Goal: Transaction & Acquisition: Purchase product/service

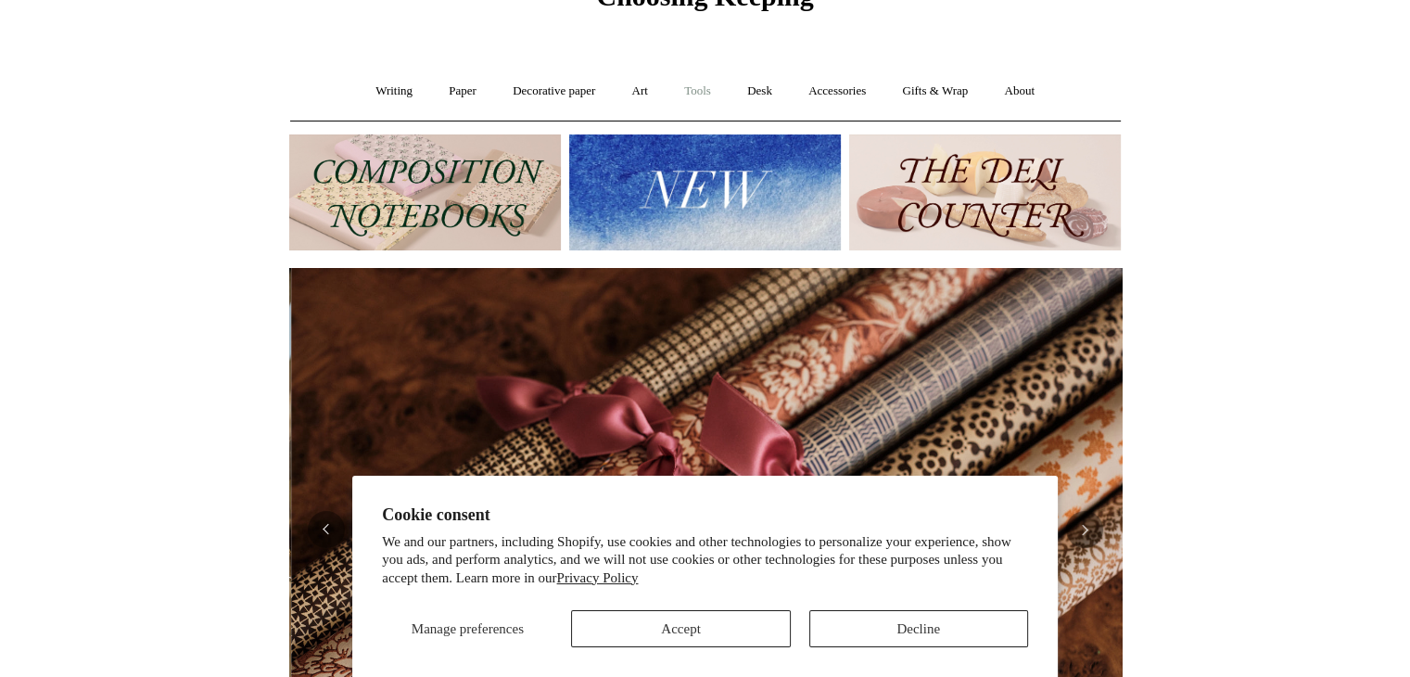
scroll to position [0, 1665]
click at [703, 97] on link "Tools +" at bounding box center [698, 91] width 60 height 49
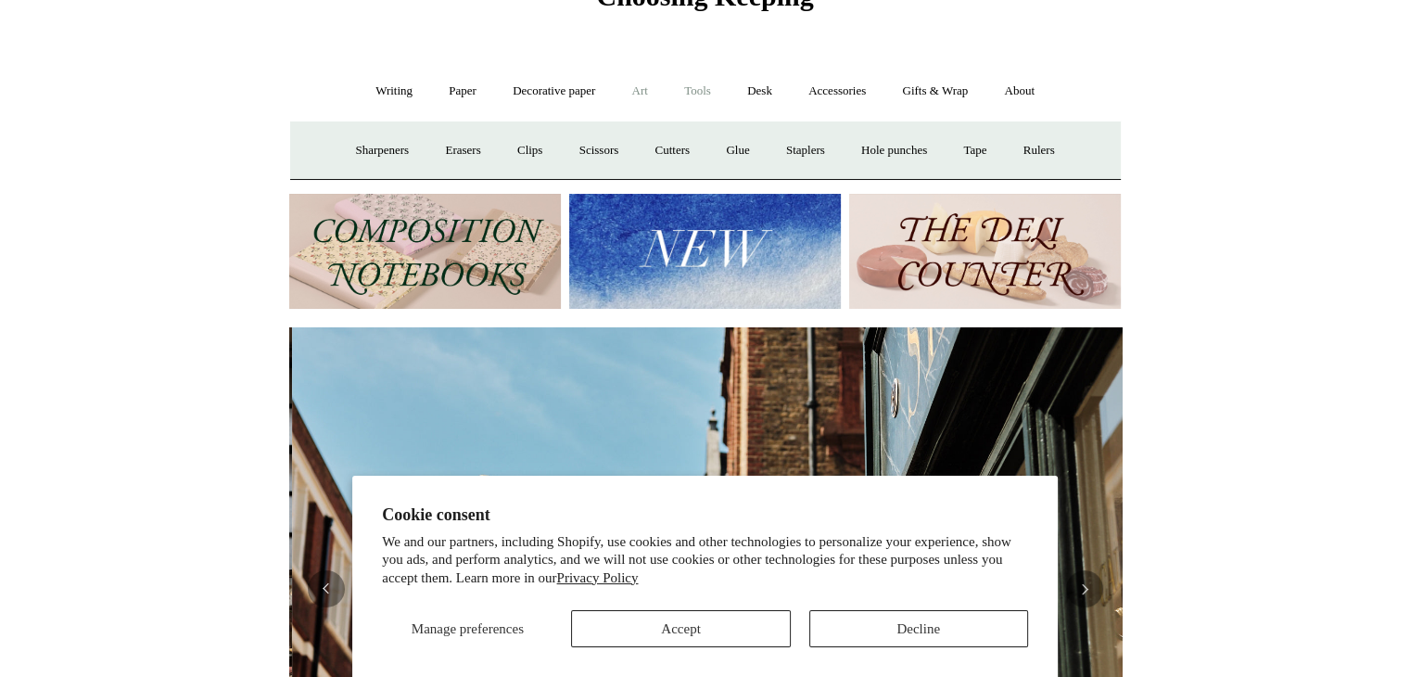
scroll to position [0, 833]
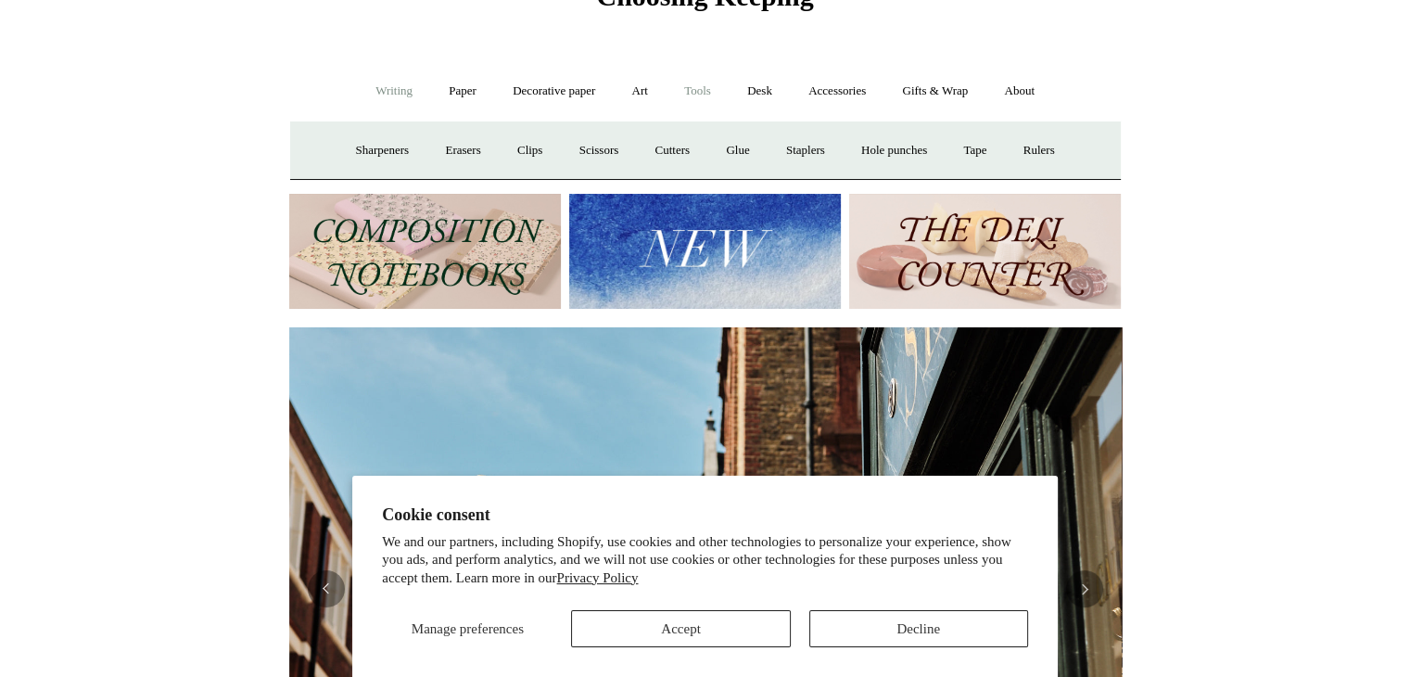
click at [394, 94] on link "Writing +" at bounding box center [394, 91] width 70 height 49
click at [461, 149] on link "Fountain pens +" at bounding box center [478, 150] width 101 height 49
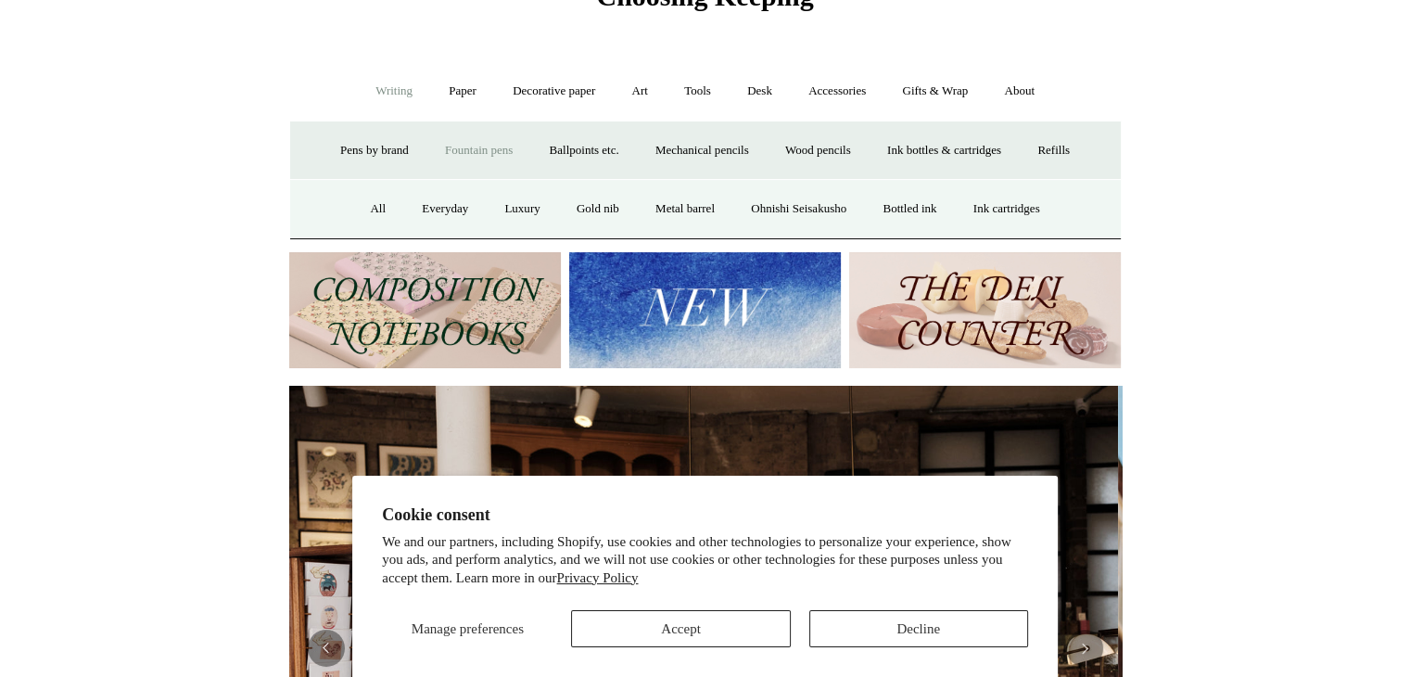
scroll to position [0, 0]
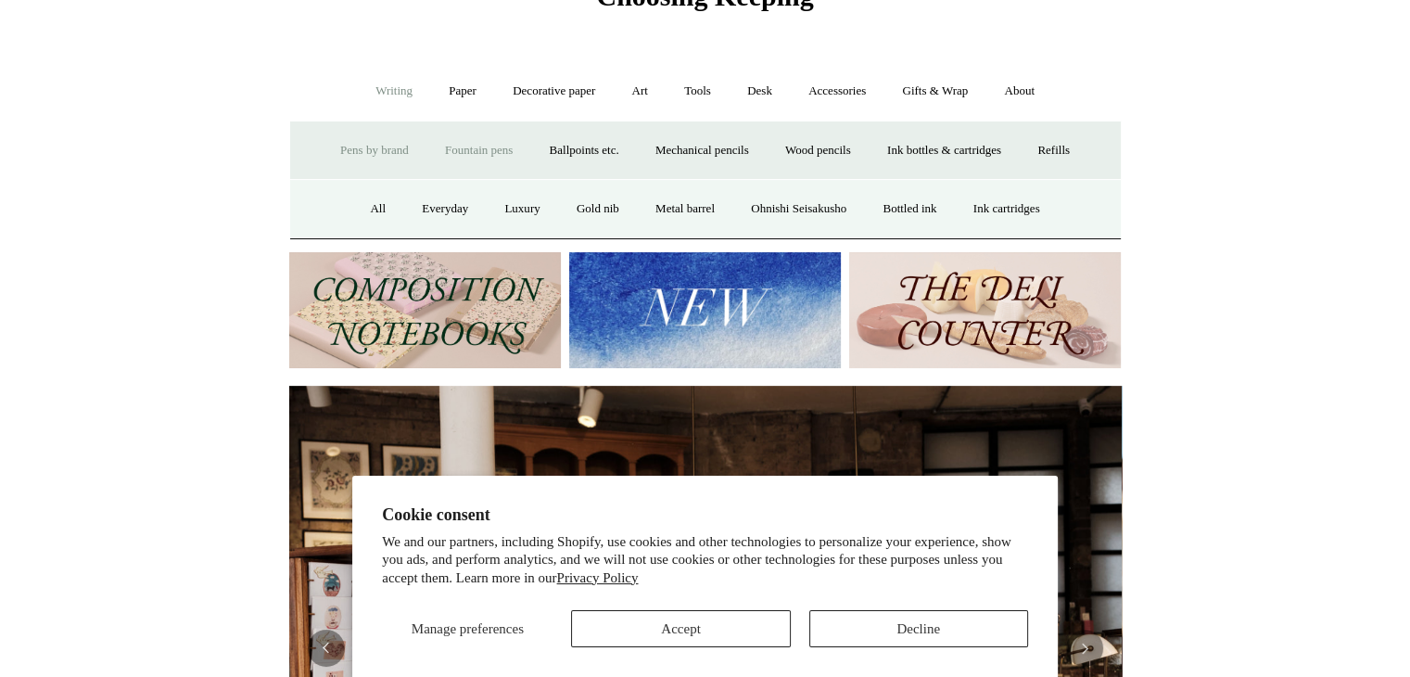
click at [378, 150] on link "Pens by brand +" at bounding box center [375, 150] width 102 height 49
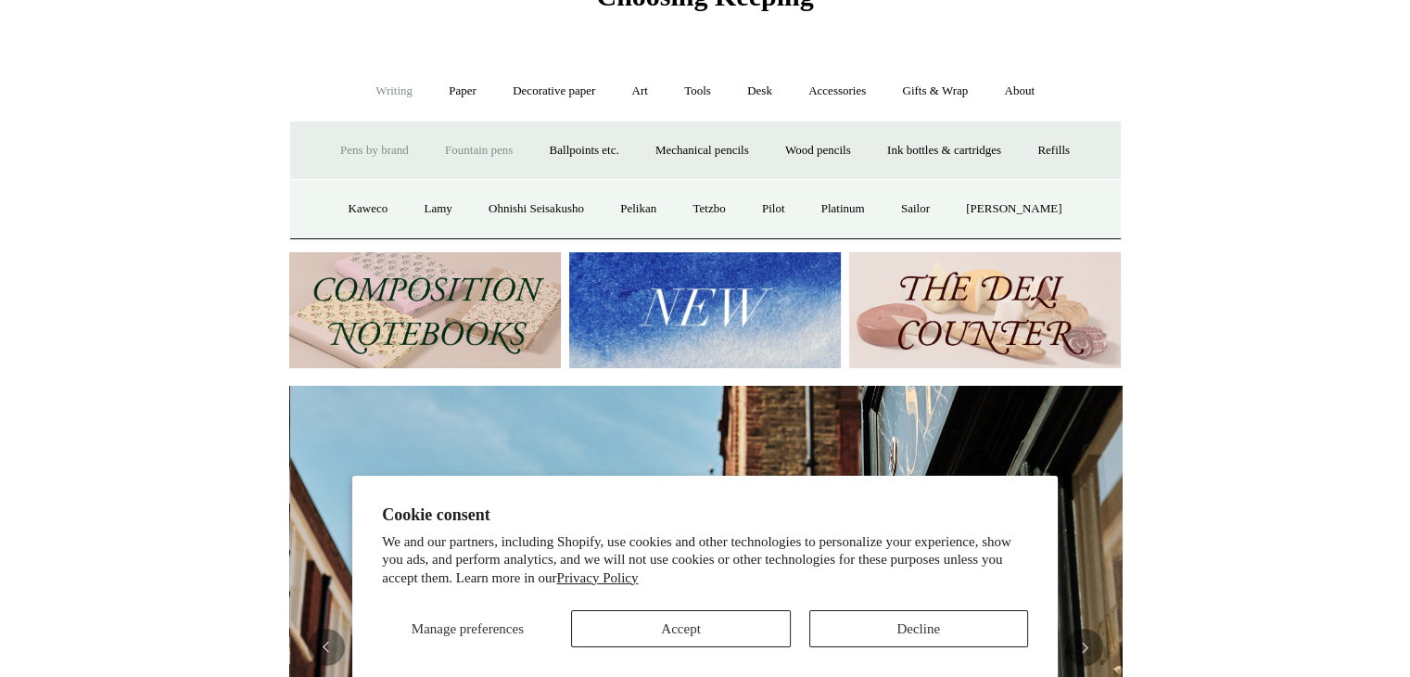
scroll to position [0, 833]
click at [452, 149] on link "Fountain pens +" at bounding box center [478, 150] width 101 height 49
click at [511, 211] on link "Luxury" at bounding box center [522, 209] width 69 height 49
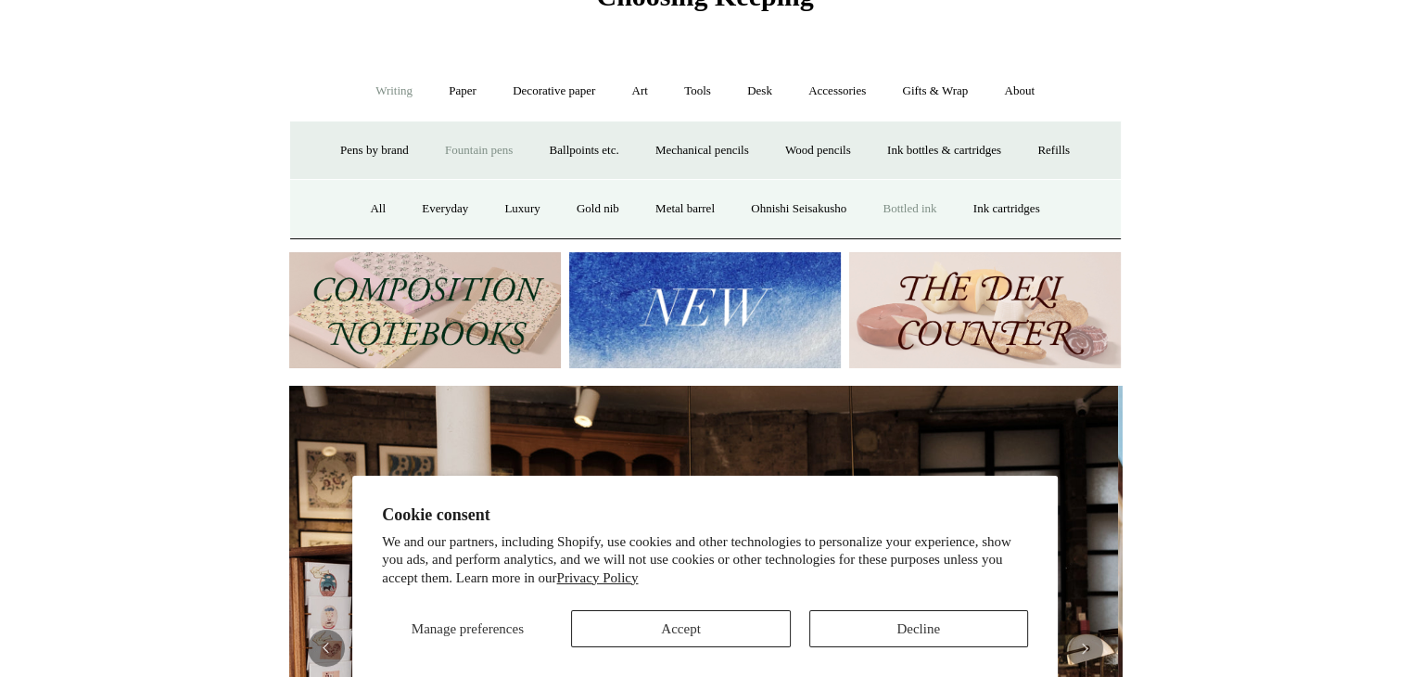
scroll to position [0, 0]
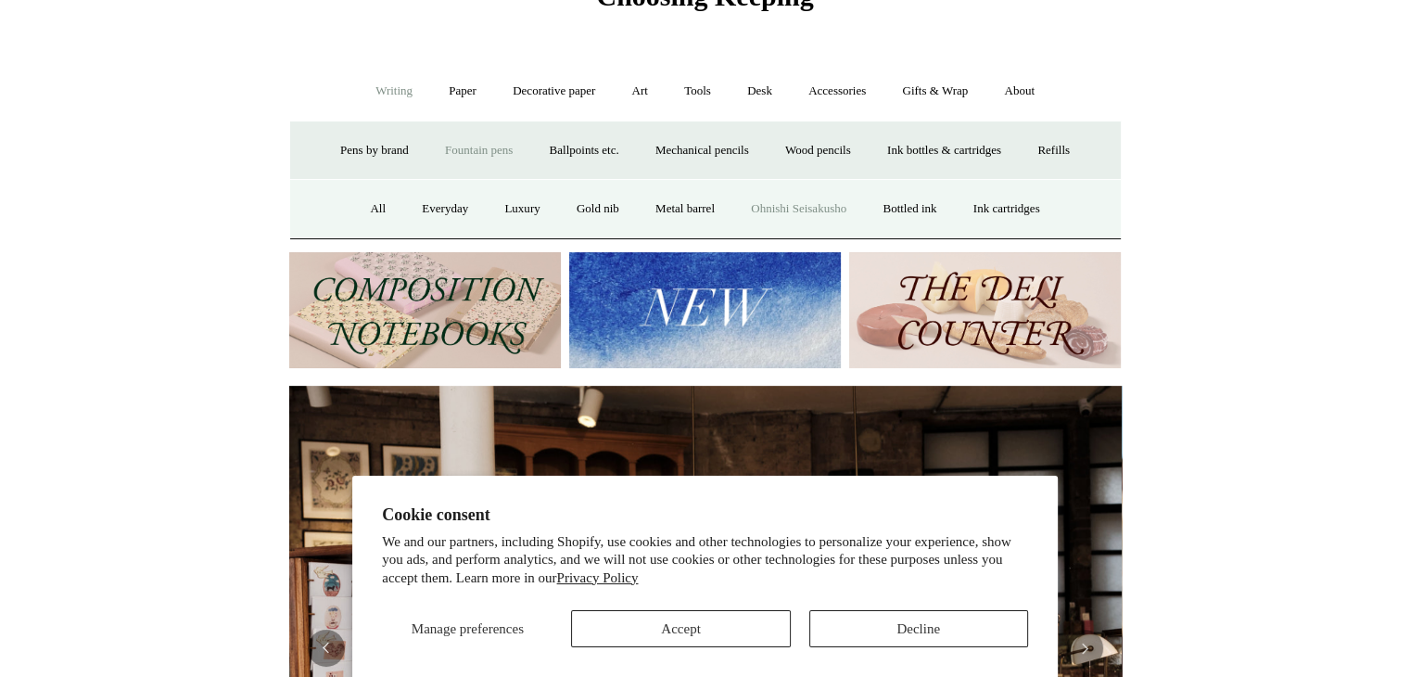
click at [812, 202] on link "Ohnishi Seisakusho" at bounding box center [798, 209] width 129 height 49
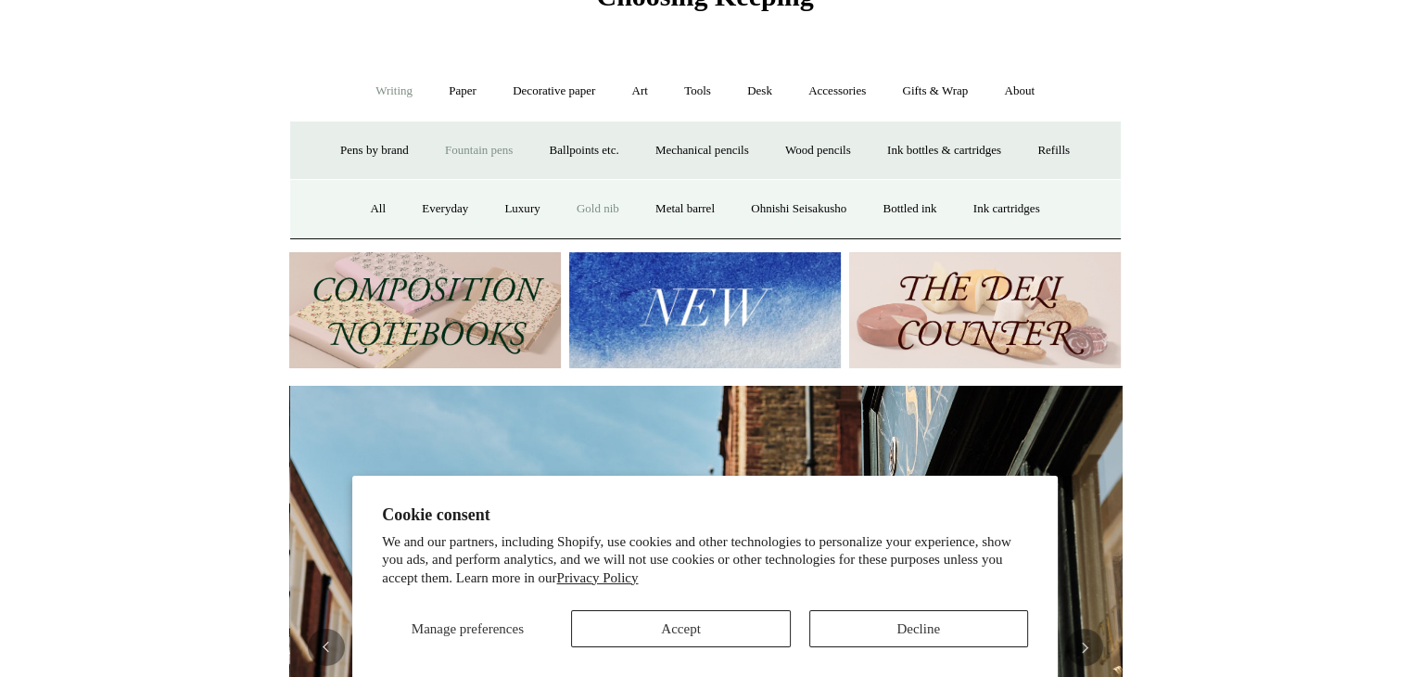
scroll to position [0, 833]
click at [584, 205] on link "Gold nib" at bounding box center [598, 209] width 76 height 49
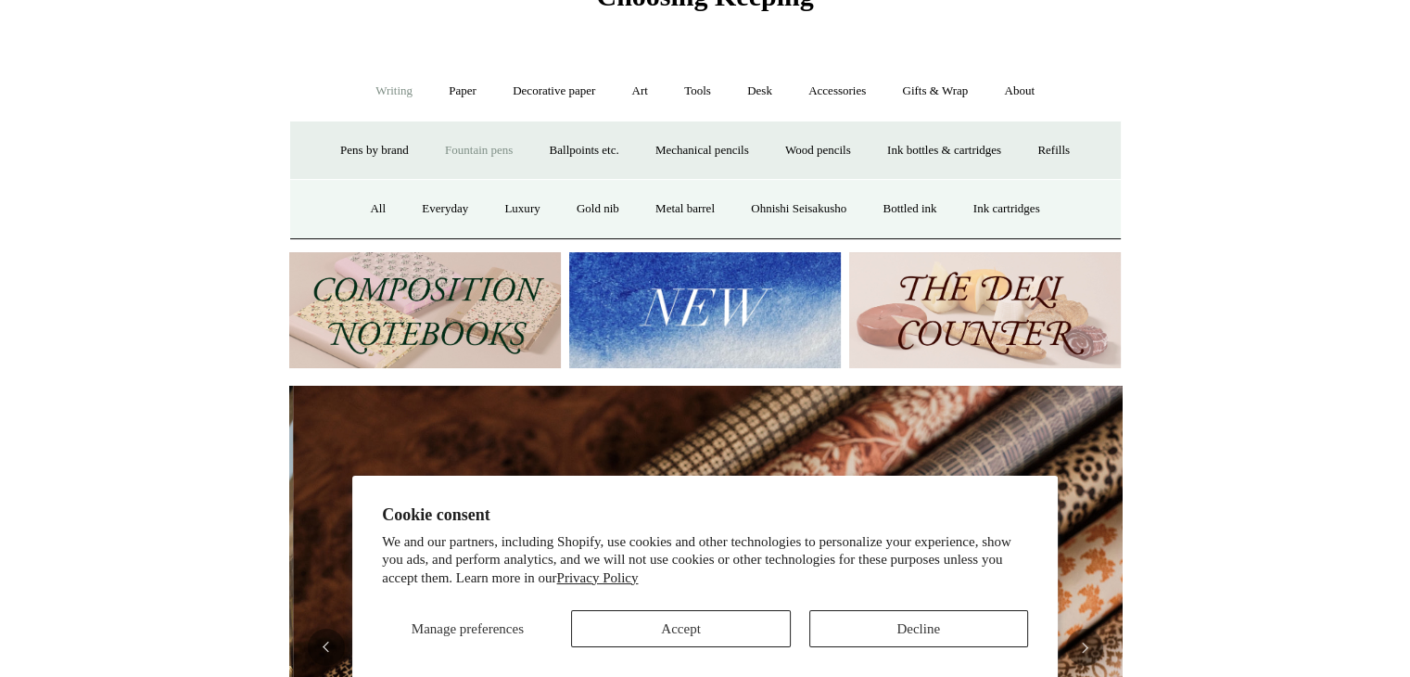
scroll to position [0, 1665]
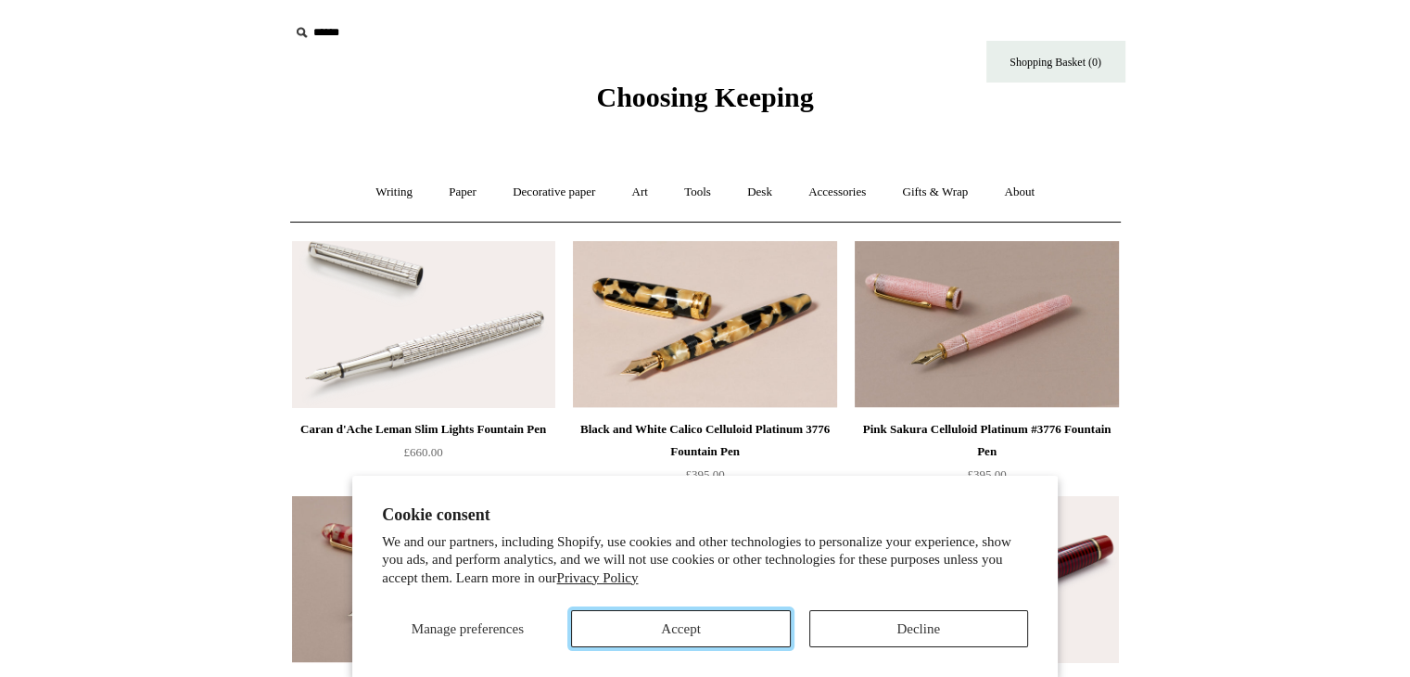
click at [698, 635] on button "Accept" at bounding box center [680, 628] width 219 height 37
